Goal: Navigation & Orientation: Find specific page/section

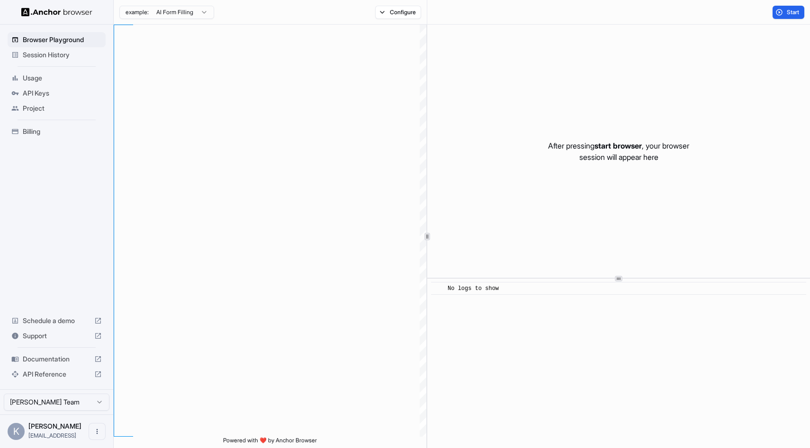
scroll to position [85, 0]
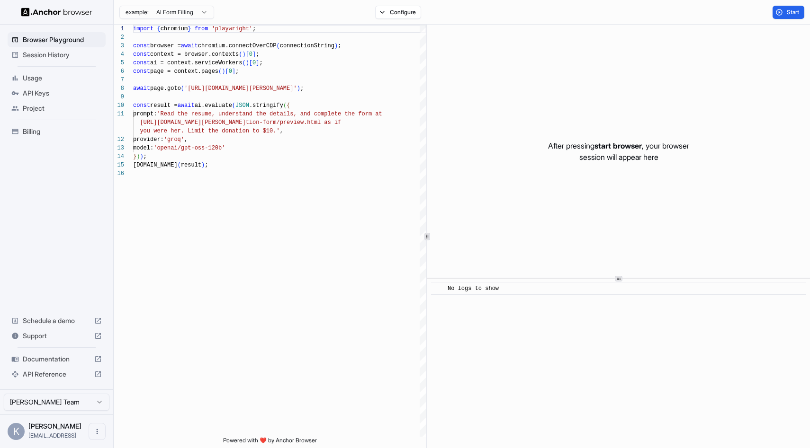
click at [25, 80] on span "Usage" at bounding box center [62, 77] width 79 height 9
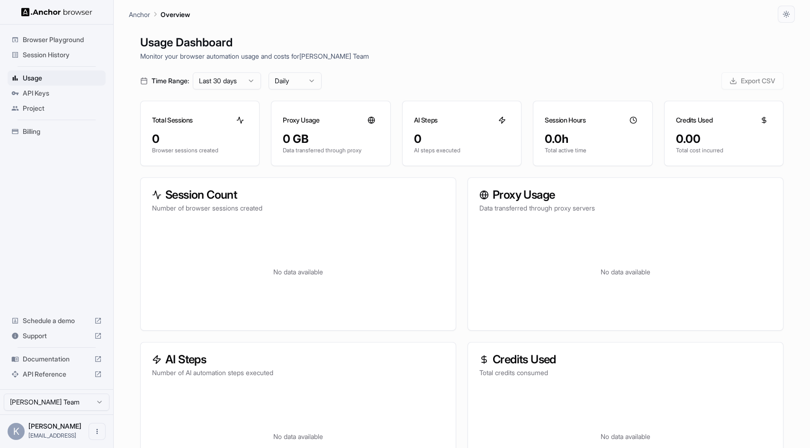
click at [33, 93] on span "API Keys" at bounding box center [62, 93] width 79 height 9
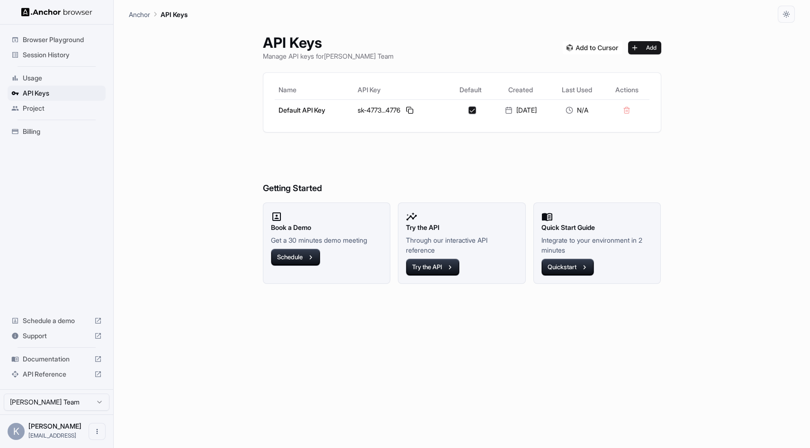
click at [43, 108] on span "Project" at bounding box center [62, 108] width 79 height 9
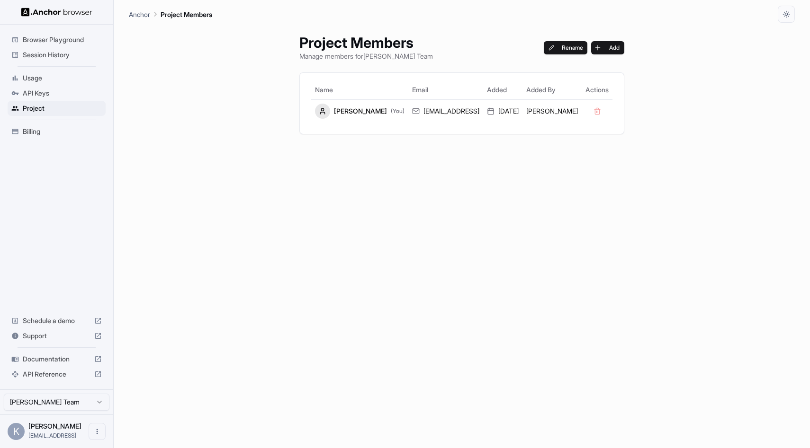
click at [33, 129] on span "Billing" at bounding box center [62, 131] width 79 height 9
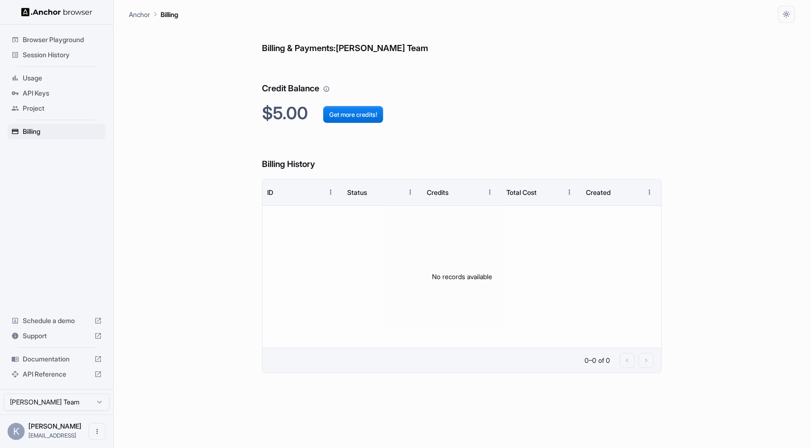
click at [40, 38] on span "Browser Playground" at bounding box center [62, 39] width 79 height 9
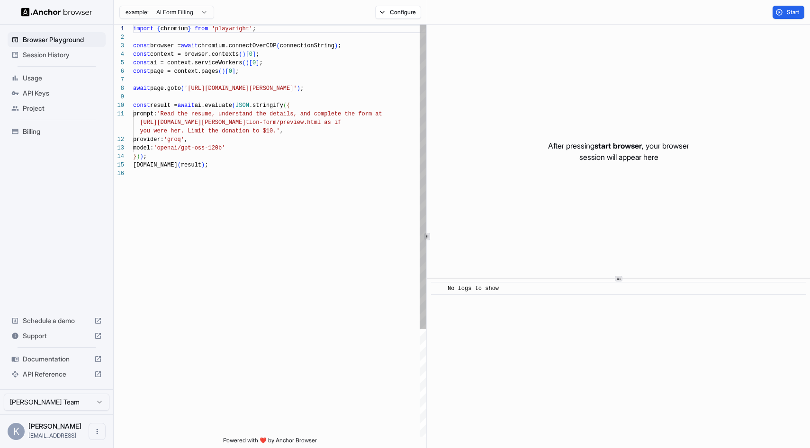
scroll to position [85, 0]
click at [38, 58] on span "Session History" at bounding box center [62, 54] width 79 height 9
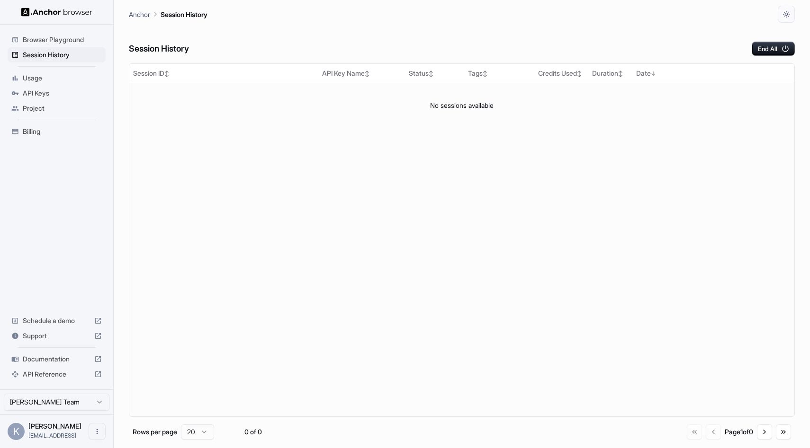
click at [37, 76] on span "Usage" at bounding box center [62, 77] width 79 height 9
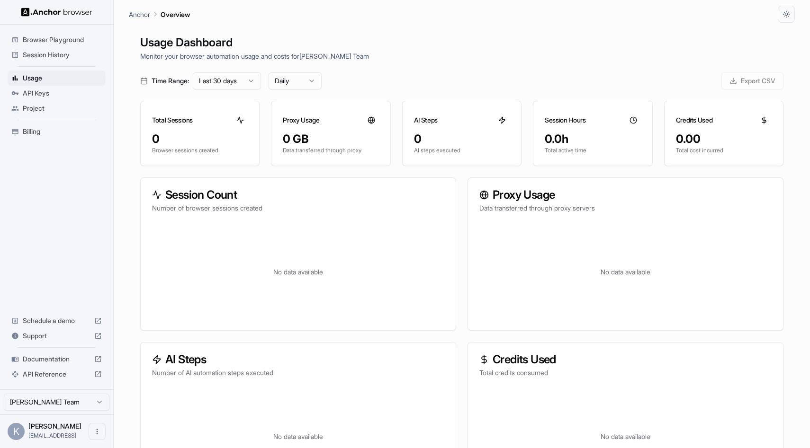
click at [58, 39] on span "Browser Playground" at bounding box center [62, 39] width 79 height 9
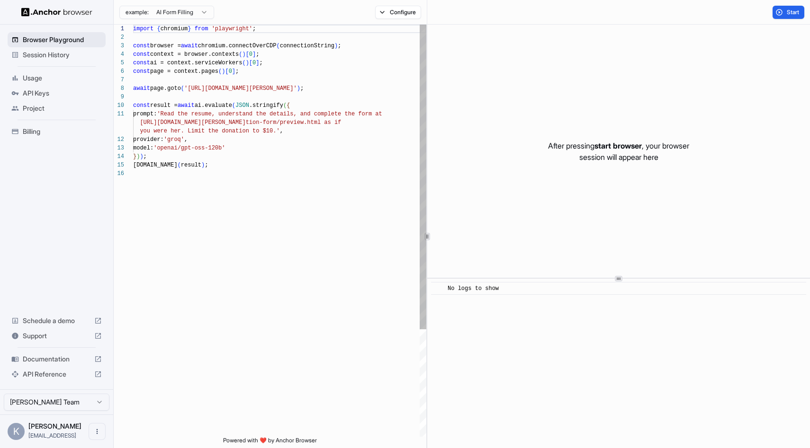
scroll to position [85, 0]
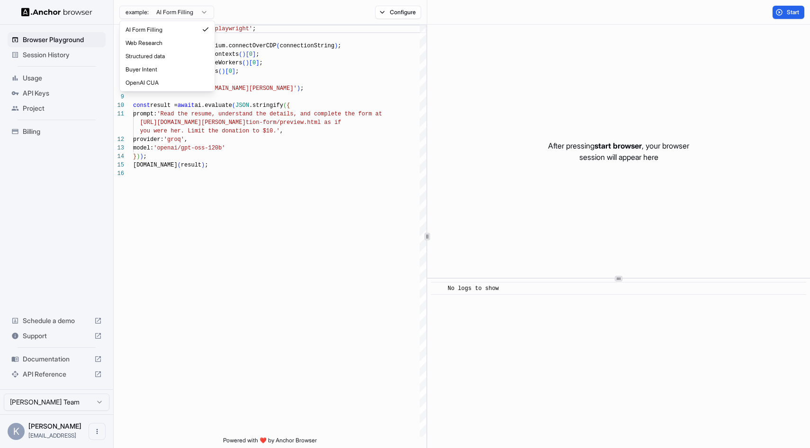
click at [179, 14] on html "Browser Playground Session History Usage API Keys Project Billing Schedule a de…" at bounding box center [405, 224] width 810 height 448
type textarea "**********"
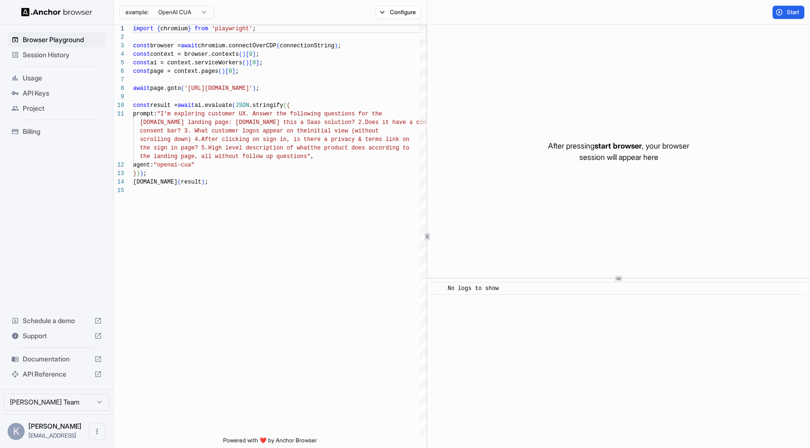
click at [163, 14] on html "Browser Playground Session History Usage API Keys Project Billing Schedule a de…" at bounding box center [405, 224] width 810 height 448
click at [254, 20] on html "Browser Playground Session History Usage API Keys Project Billing Schedule a de…" at bounding box center [405, 224] width 810 height 448
click at [385, 13] on button "Configure" at bounding box center [398, 12] width 46 height 13
click at [343, 11] on div "example: OpenAI CUA Configure" at bounding box center [270, 12] width 313 height 25
click at [66, 58] on span "Session History" at bounding box center [62, 54] width 79 height 9
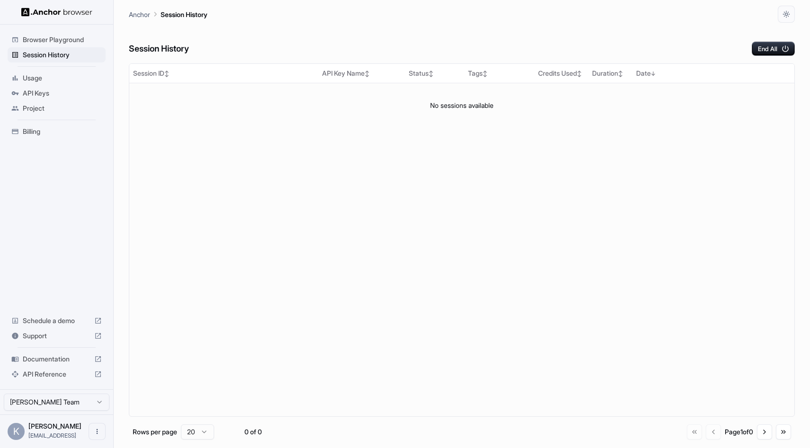
click at [51, 358] on span "Documentation" at bounding box center [57, 359] width 68 height 9
click at [49, 96] on span "API Keys" at bounding box center [62, 93] width 79 height 9
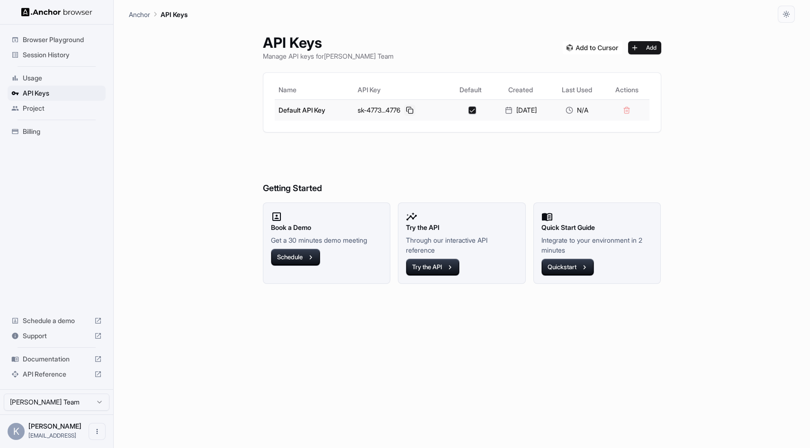
click at [407, 110] on button at bounding box center [409, 110] width 11 height 11
click at [581, 266] on button "Quickstart" at bounding box center [567, 267] width 53 height 17
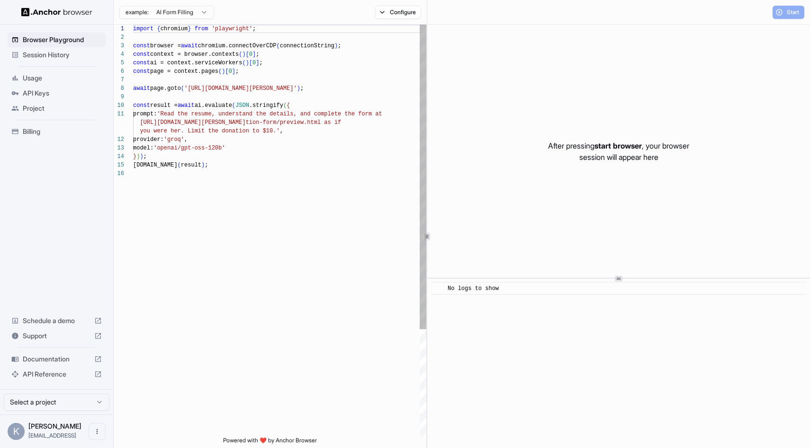
scroll to position [85, 0]
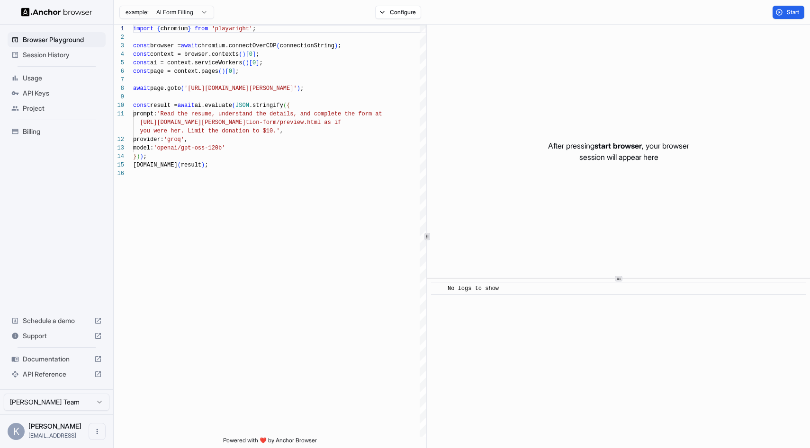
click at [48, 59] on span "Session History" at bounding box center [62, 54] width 79 height 9
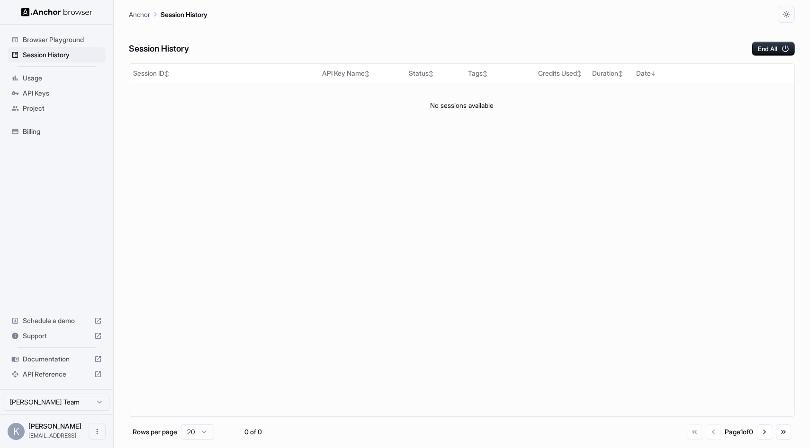
click at [72, 39] on span "Browser Playground" at bounding box center [62, 39] width 79 height 9
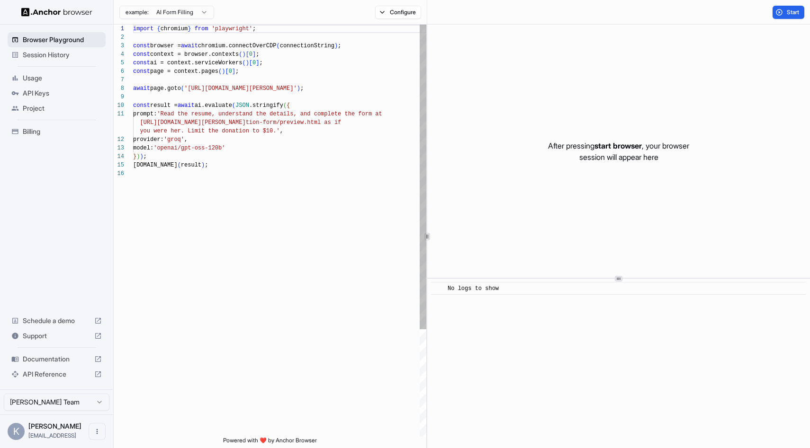
scroll to position [85, 0]
click at [38, 76] on span "Usage" at bounding box center [62, 77] width 79 height 9
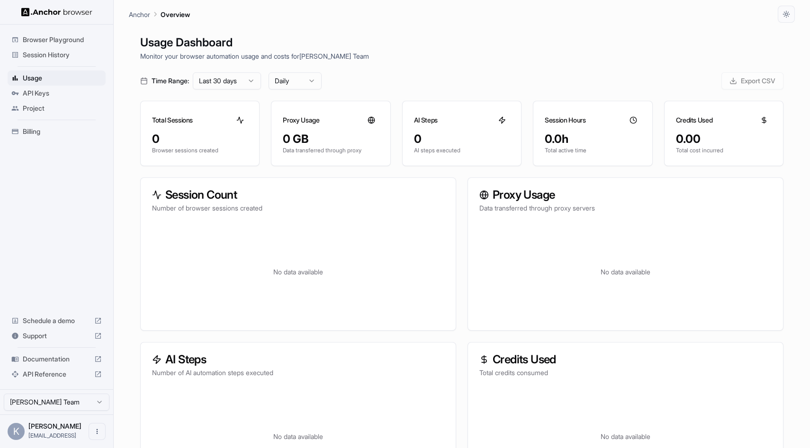
click at [41, 49] on div "Session History" at bounding box center [57, 54] width 98 height 15
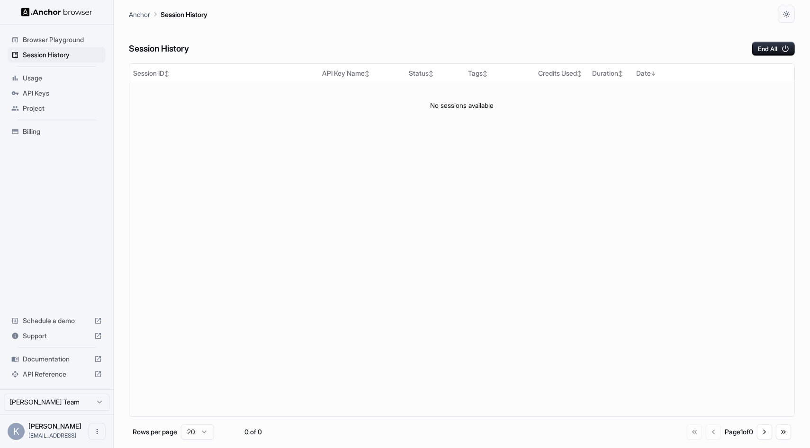
click at [436, 35] on div "Session History End All" at bounding box center [462, 39] width 666 height 33
